Goal: Information Seeking & Learning: Learn about a topic

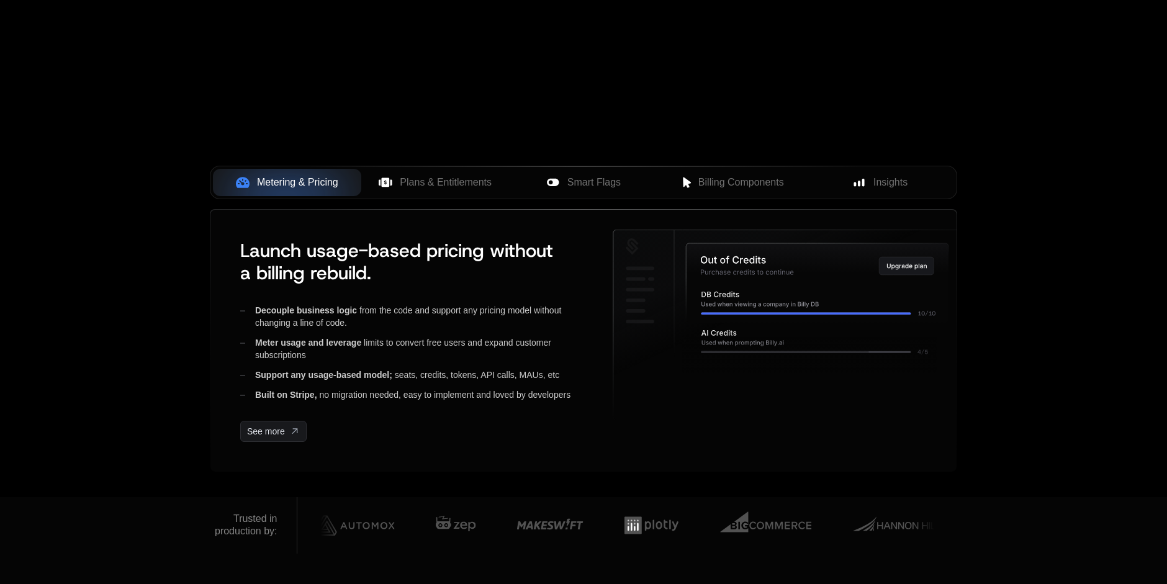
scroll to position [406, 0]
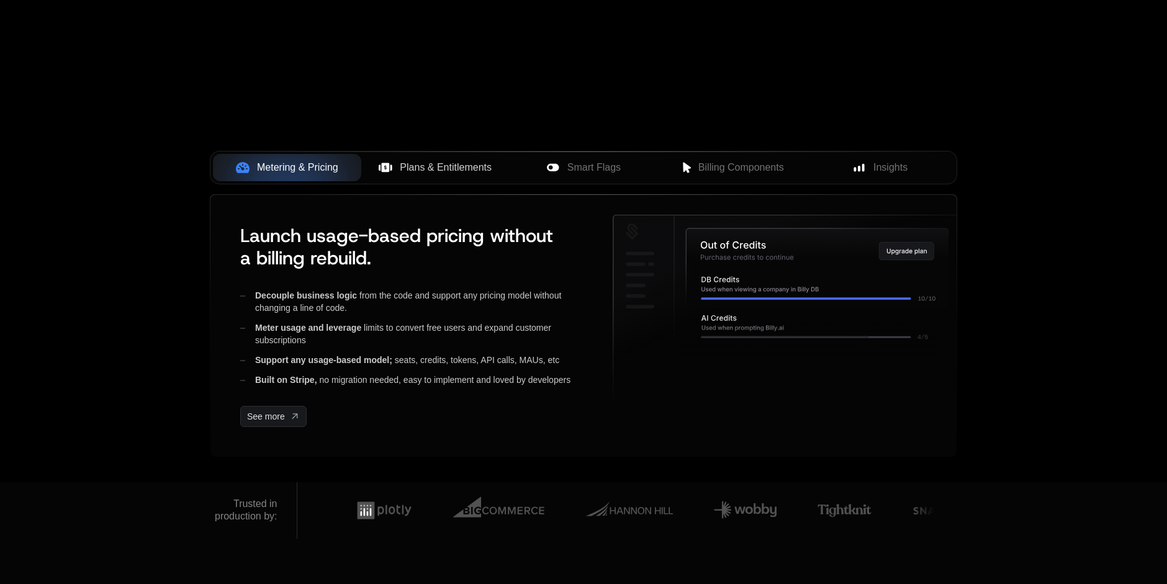
click at [441, 162] on span "Plans & Entitlements" at bounding box center [446, 167] width 92 height 15
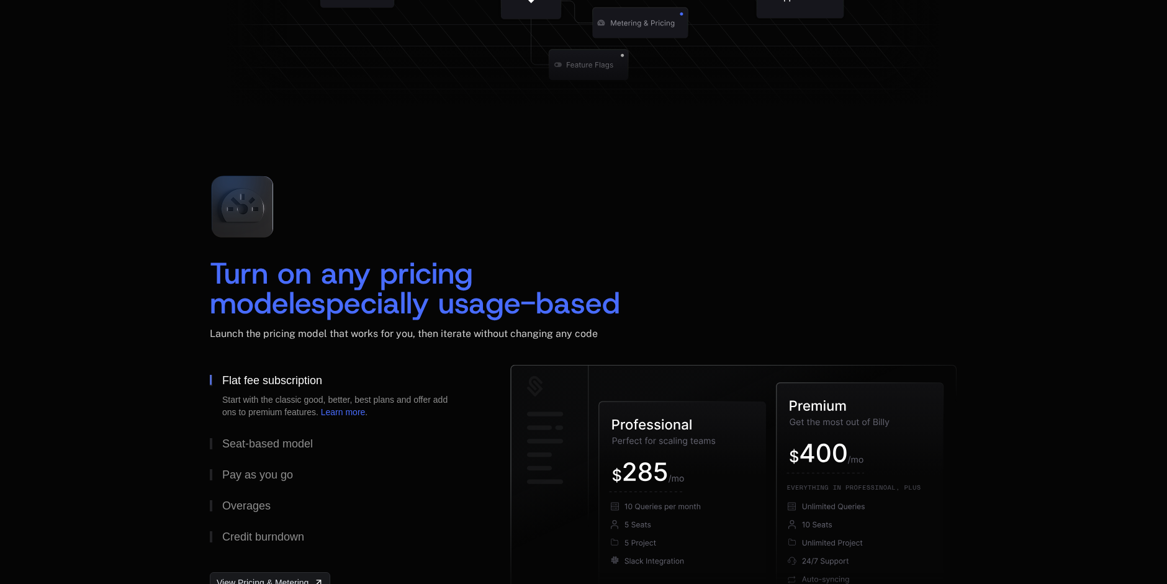
scroll to position [1785, 0]
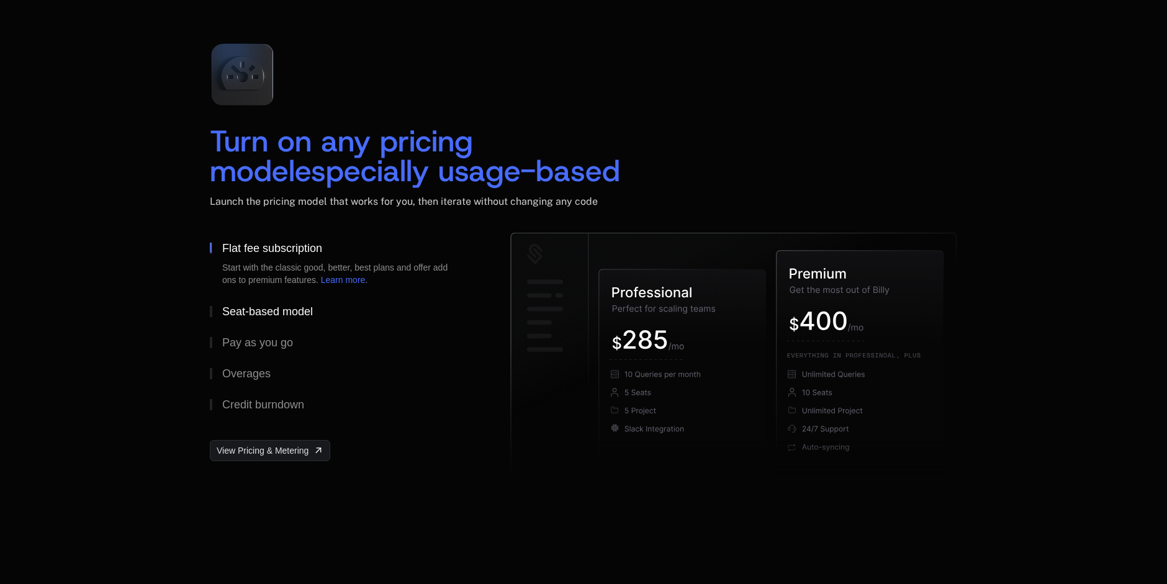
click at [273, 316] on div "Seat-based model" at bounding box center [267, 311] width 91 height 11
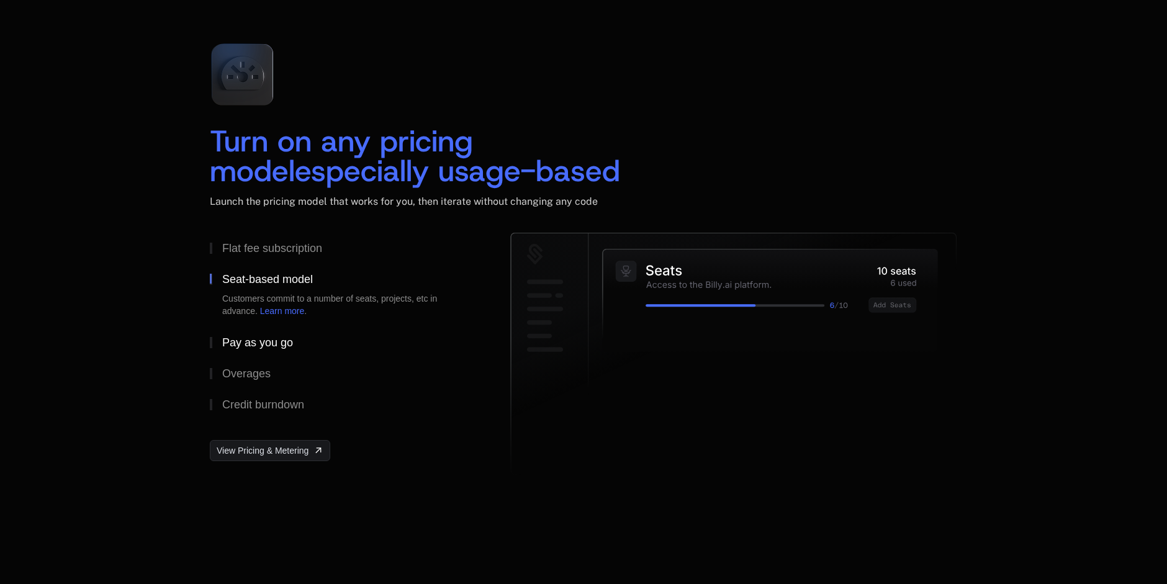
click at [263, 344] on div "Pay as you go" at bounding box center [257, 342] width 71 height 11
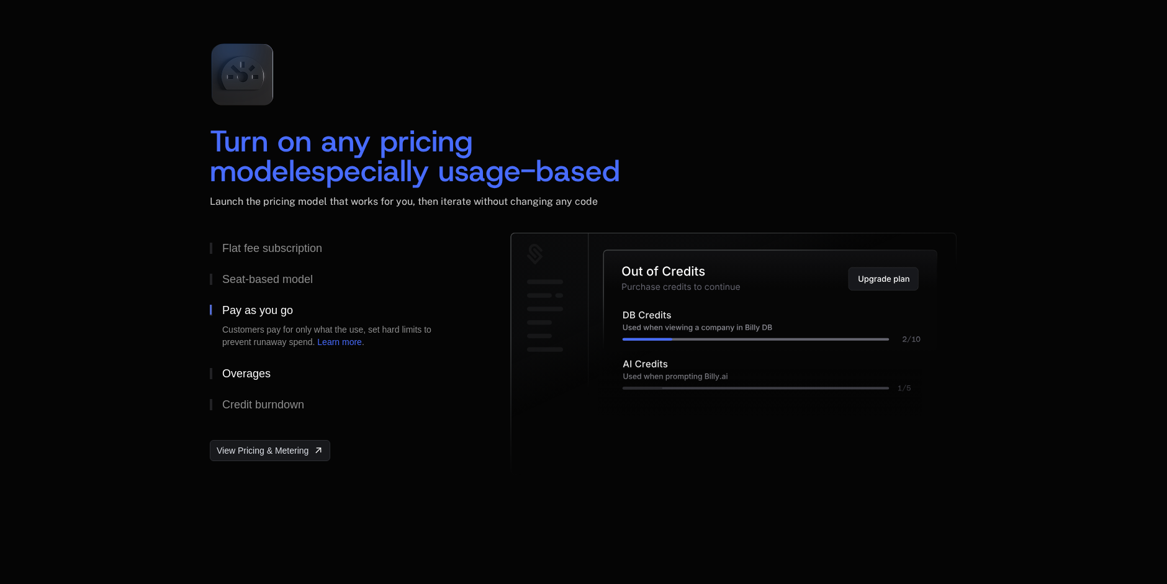
click at [249, 372] on div "Overages" at bounding box center [246, 373] width 48 height 11
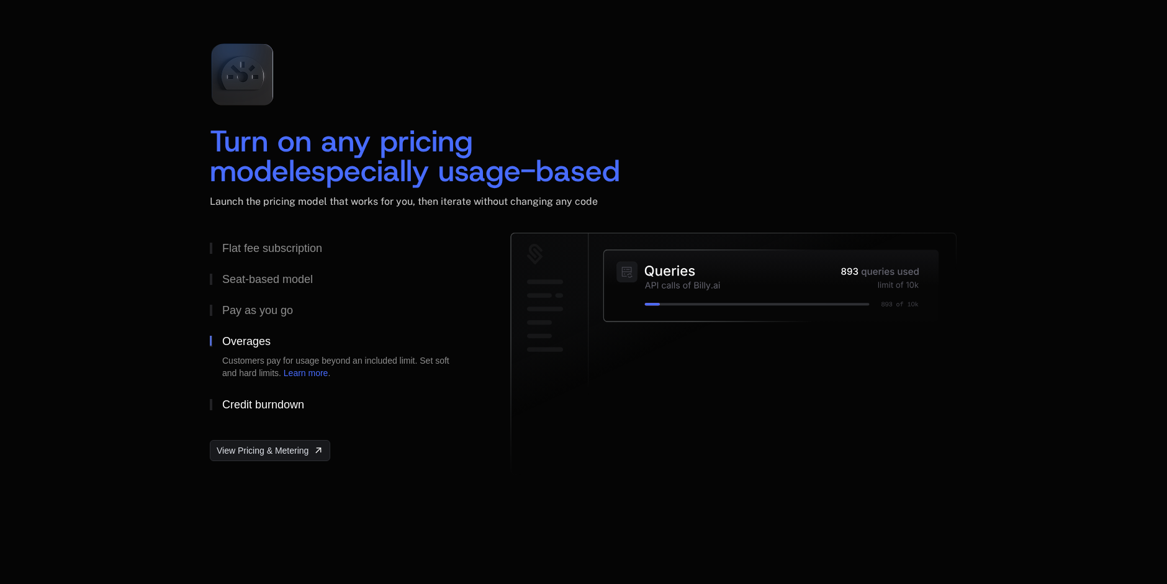
click at [249, 401] on div "Credit burndown" at bounding box center [263, 404] width 82 height 11
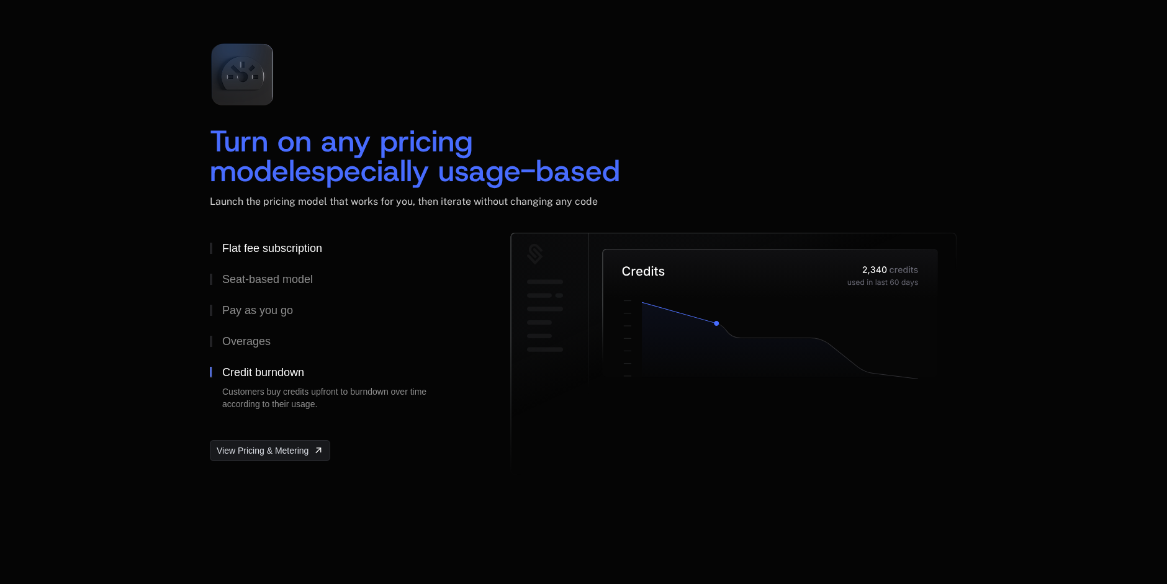
click at [267, 249] on div "Flat fee subscription" at bounding box center [272, 248] width 100 height 11
